Goal: Check status: Check status

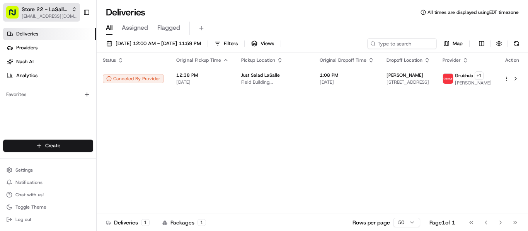
click at [46, 12] on span "Store 22 - LaSalle (Just Salad)" at bounding box center [45, 9] width 47 height 8
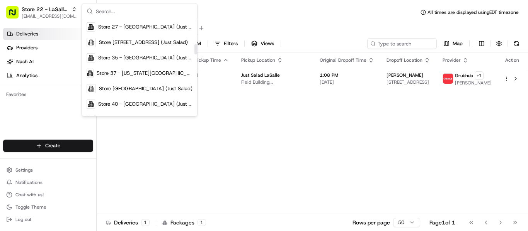
scroll to position [232, 0]
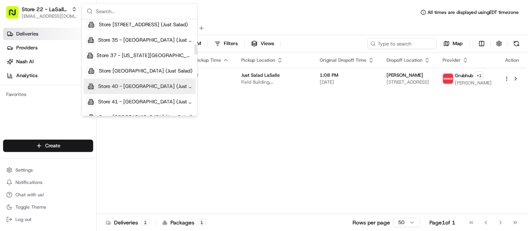
click at [145, 86] on span "Store 40 - [GEOGRAPHIC_DATA] (Just Salad)" at bounding box center [145, 86] width 94 height 7
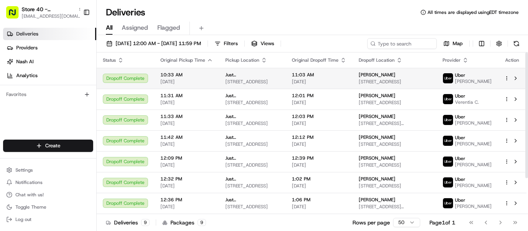
click at [392, 80] on span "[STREET_ADDRESS]" at bounding box center [393, 82] width 71 height 6
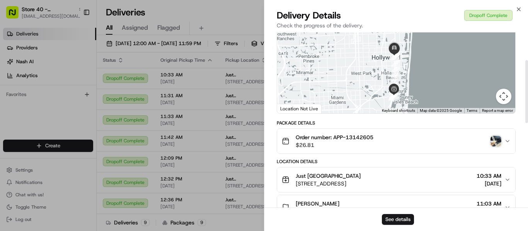
scroll to position [77, 0]
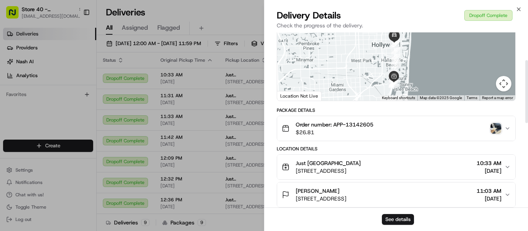
click at [494, 133] on img "button" at bounding box center [495, 128] width 11 height 11
